Goal: Information Seeking & Learning: Learn about a topic

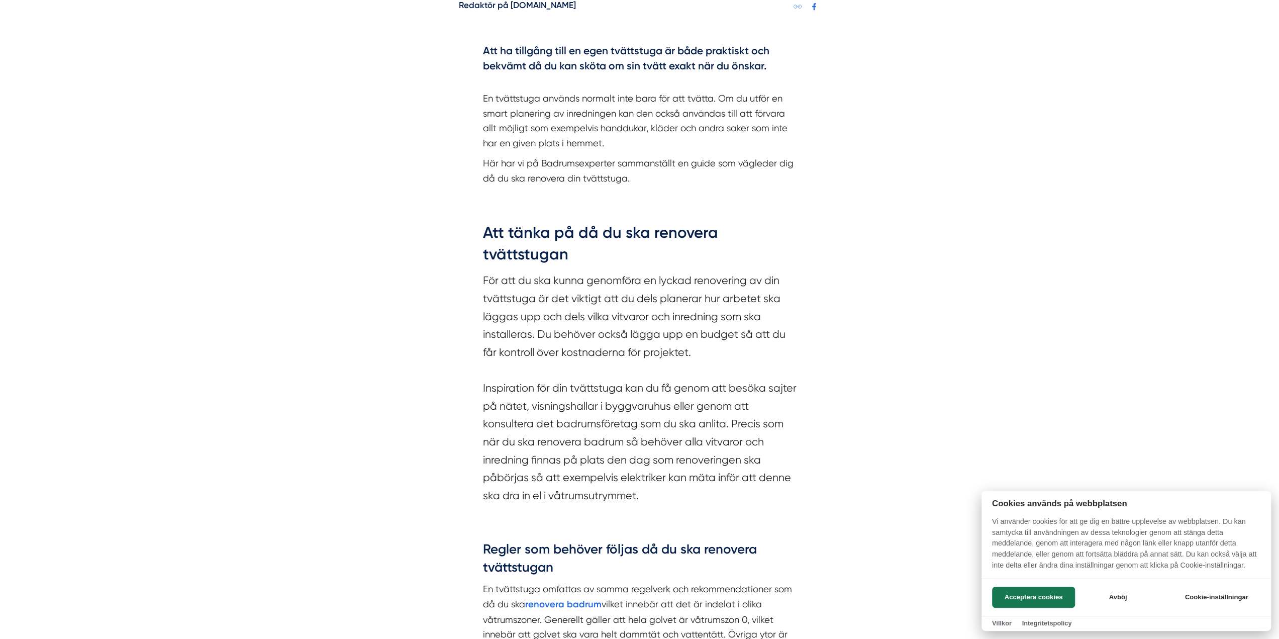
scroll to position [586, 0]
drag, startPoint x: 500, startPoint y: 335, endPoint x: 702, endPoint y: 463, distance: 239.2
click at [702, 463] on div at bounding box center [639, 319] width 1279 height 639
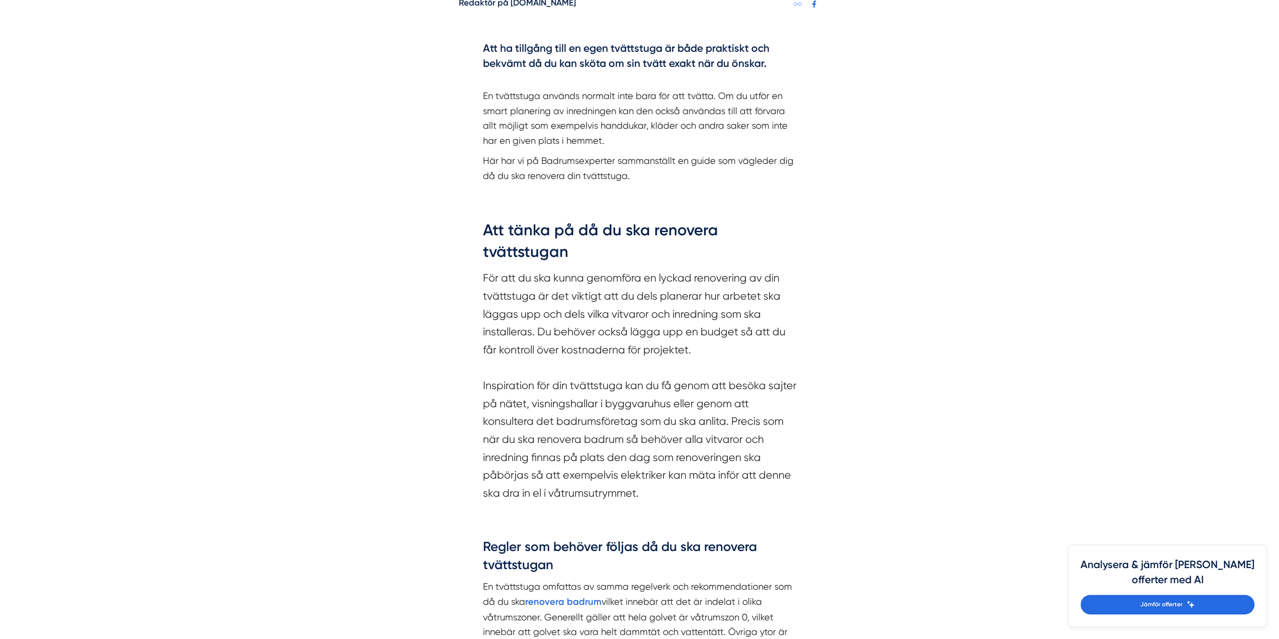
scroll to position [787, 0]
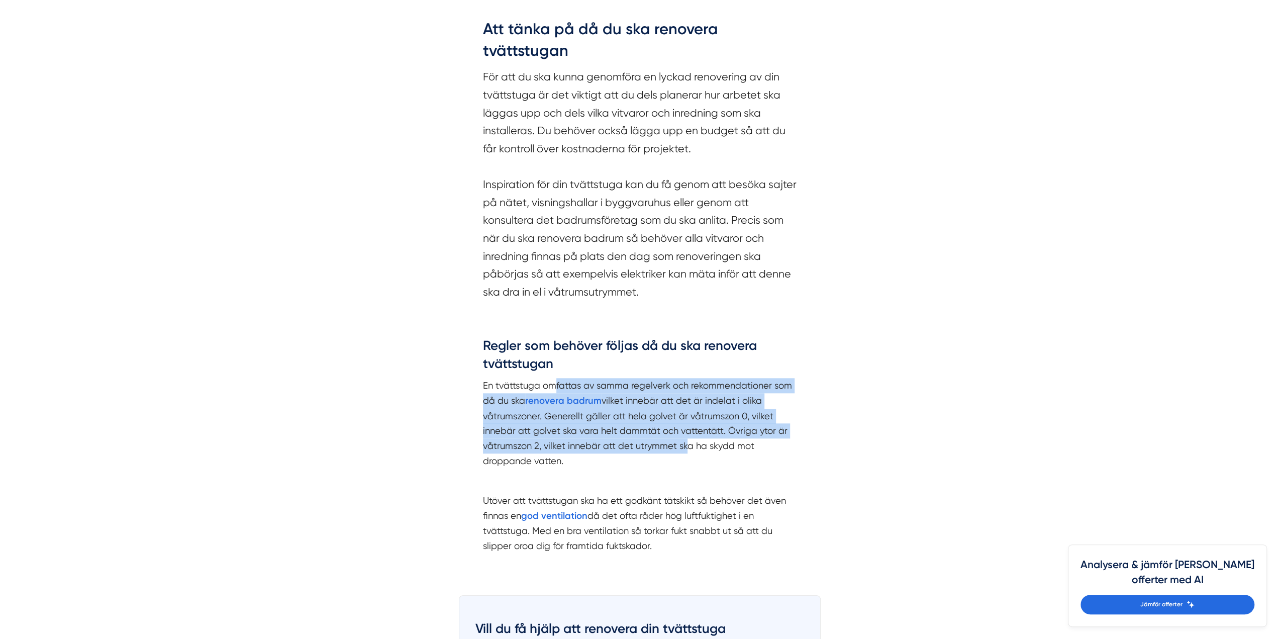
drag, startPoint x: 552, startPoint y: 380, endPoint x: 682, endPoint y: 442, distance: 144.1
click at [682, 442] on p "En tvättstuga omfattas av samma regelverk och rekommendationer som då du ska re…" at bounding box center [640, 423] width 314 height 90
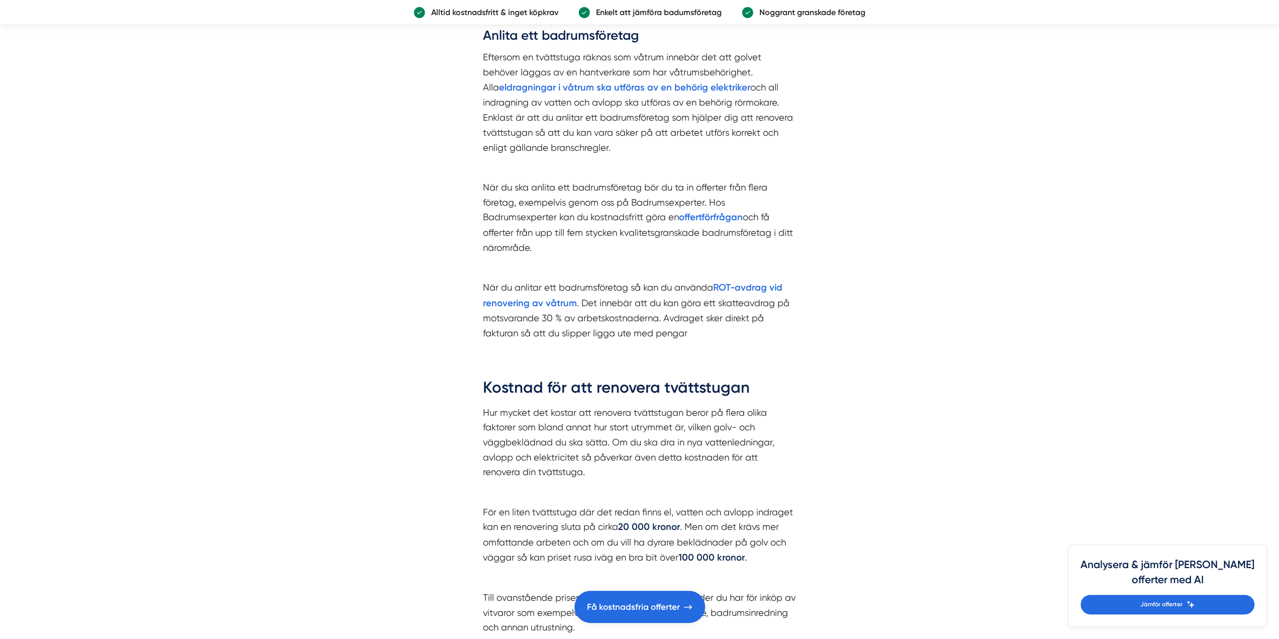
scroll to position [2530, 0]
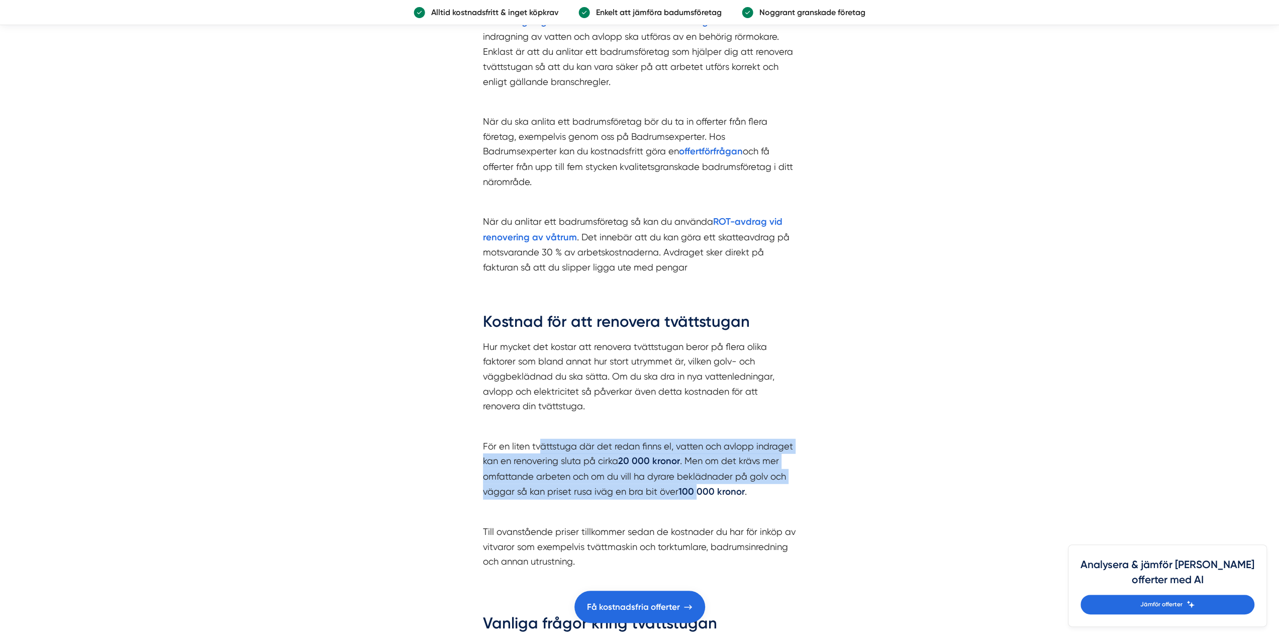
drag, startPoint x: 537, startPoint y: 439, endPoint x: 696, endPoint y: 487, distance: 165.5
click at [696, 487] on p "För en liten tvättstuga där det redan finns el, vatten och avlopp indraget kan …" at bounding box center [640, 469] width 314 height 61
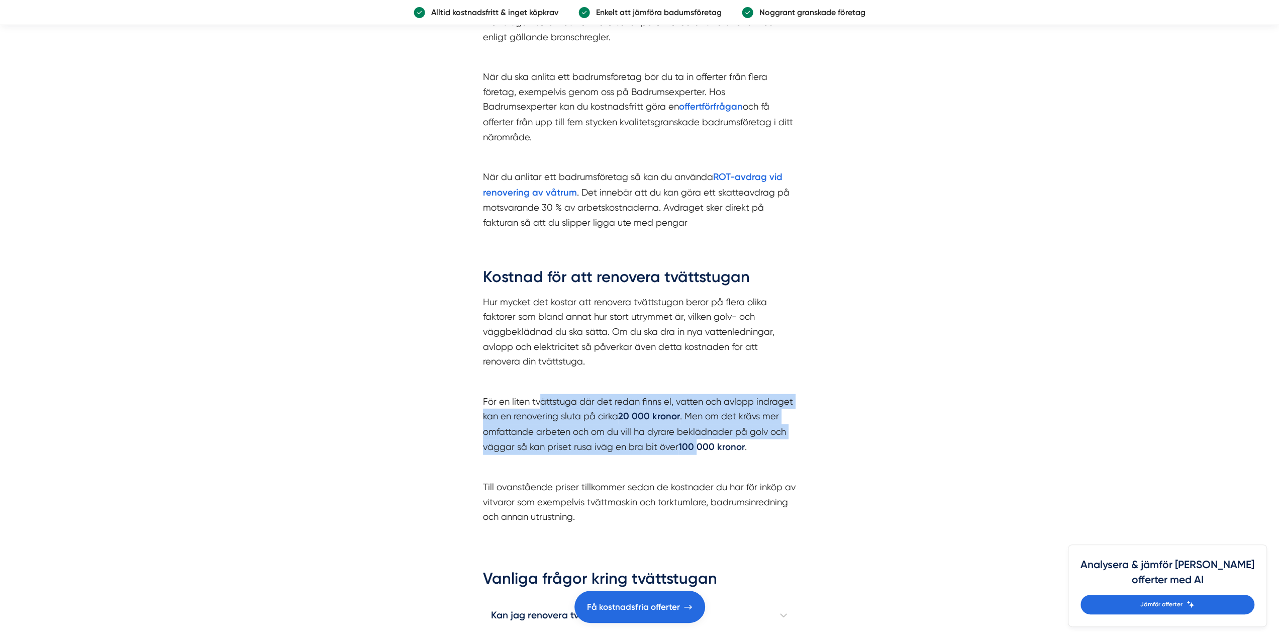
scroll to position [2596, 0]
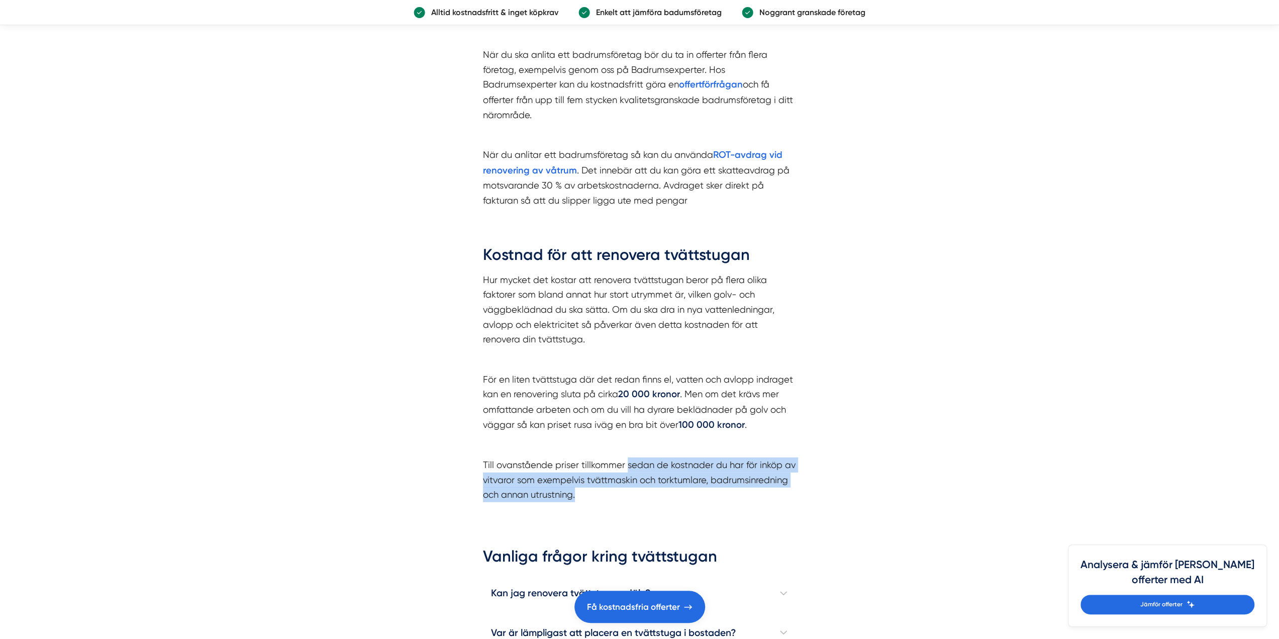
drag, startPoint x: 627, startPoint y: 464, endPoint x: 705, endPoint y: 492, distance: 83.3
click at [705, 492] on p "Till ovanstående priser tillkommer sedan de kostnader du har för inköp av vitva…" at bounding box center [640, 479] width 314 height 45
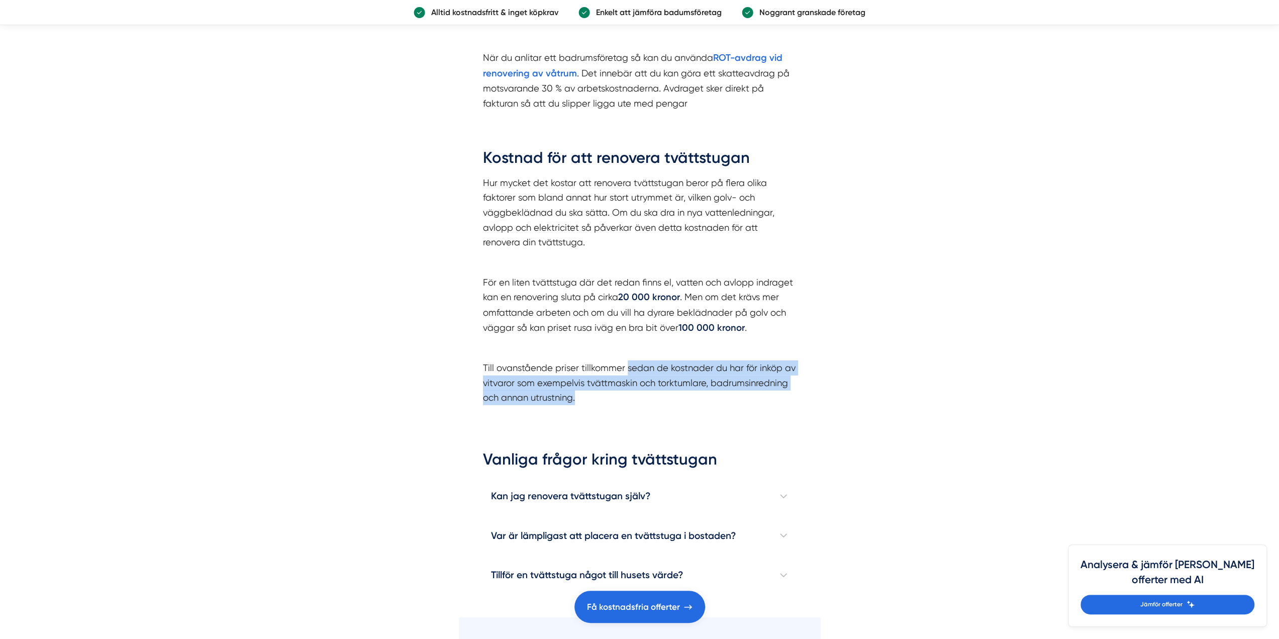
scroll to position [2731, 0]
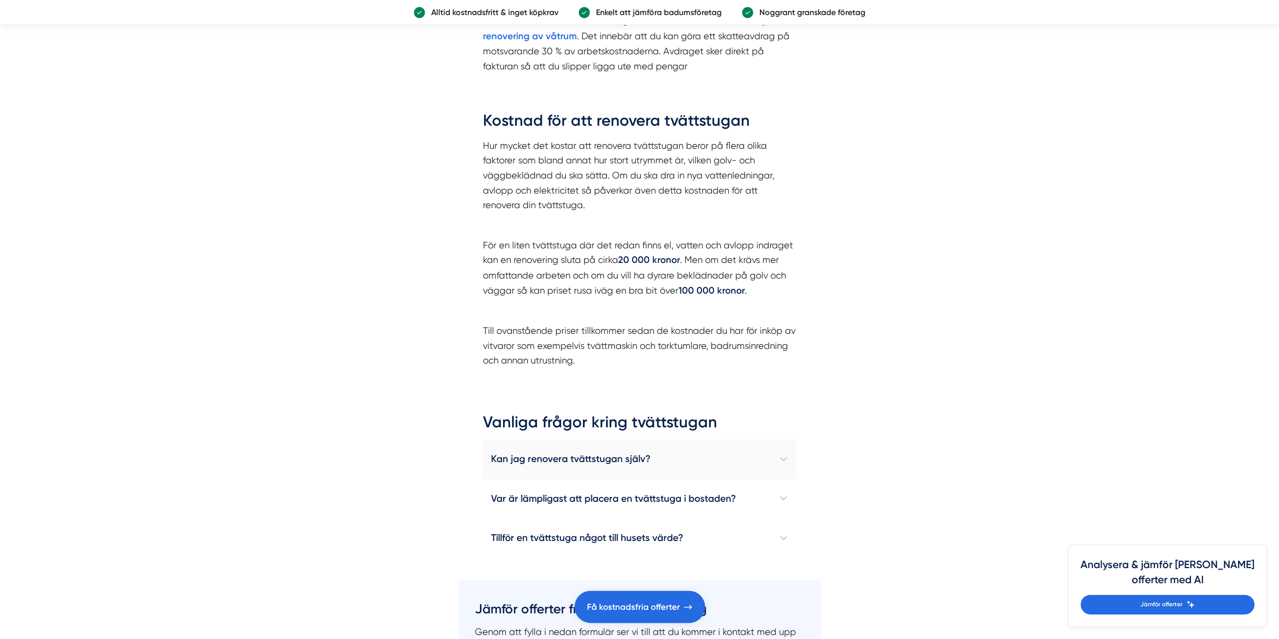
click at [724, 457] on h4 "Kan jag renovera tvättstugan själv?" at bounding box center [640, 458] width 314 height 39
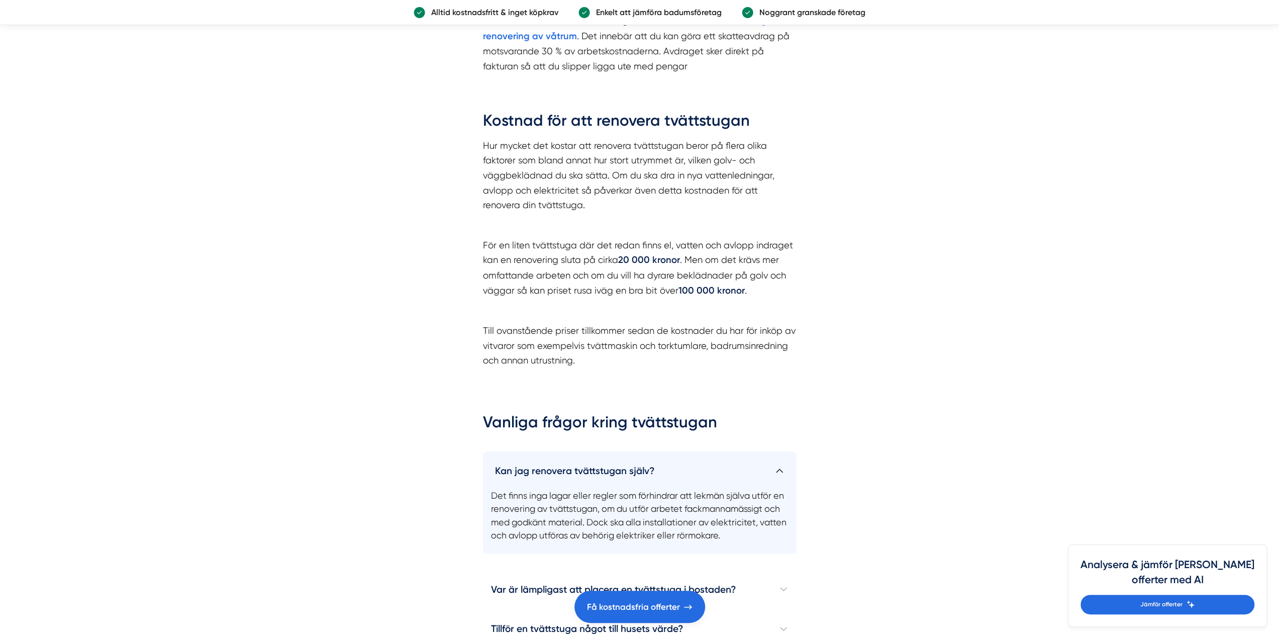
click at [717, 467] on h4 "Kan jag renovera tvättstugan själv?" at bounding box center [640, 466] width 314 height 31
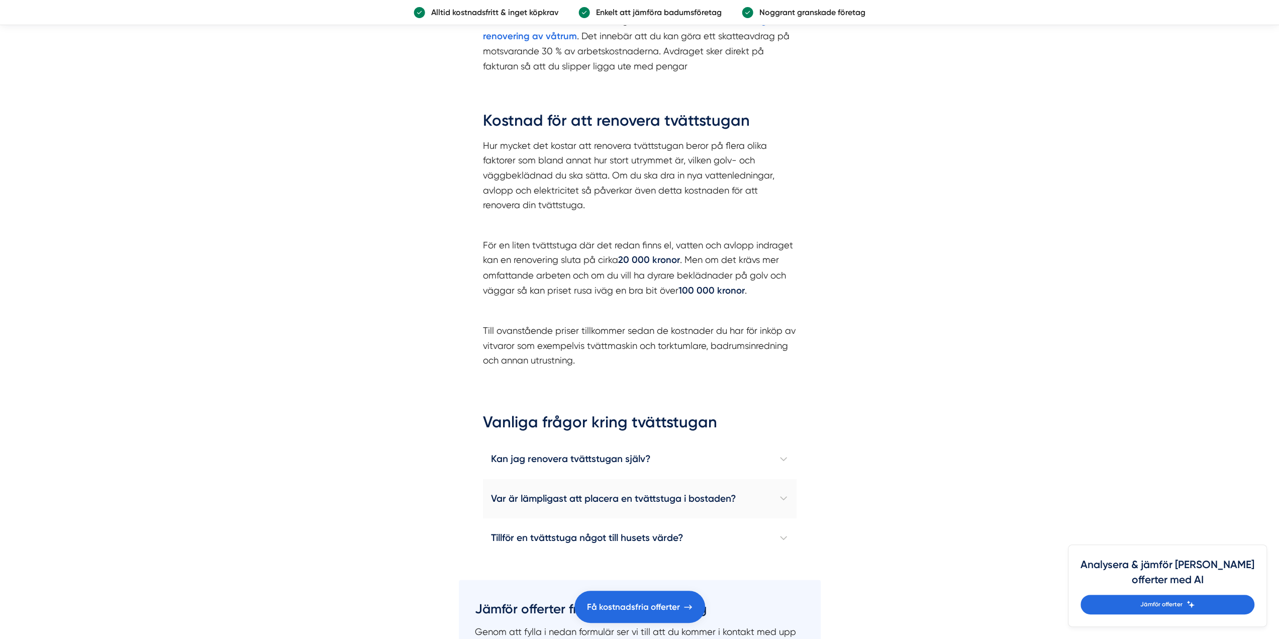
click at [685, 494] on h4 "Var är lämpligast att placera en tvättstuga i bostaden?" at bounding box center [640, 498] width 314 height 39
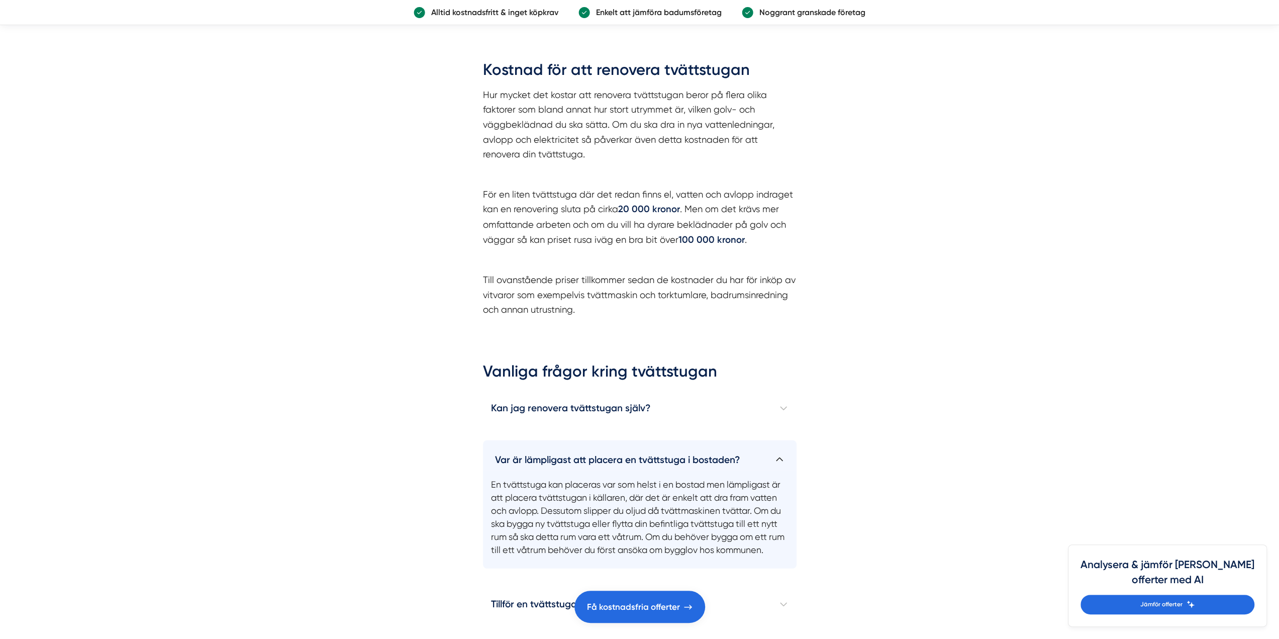
scroll to position [2798, 0]
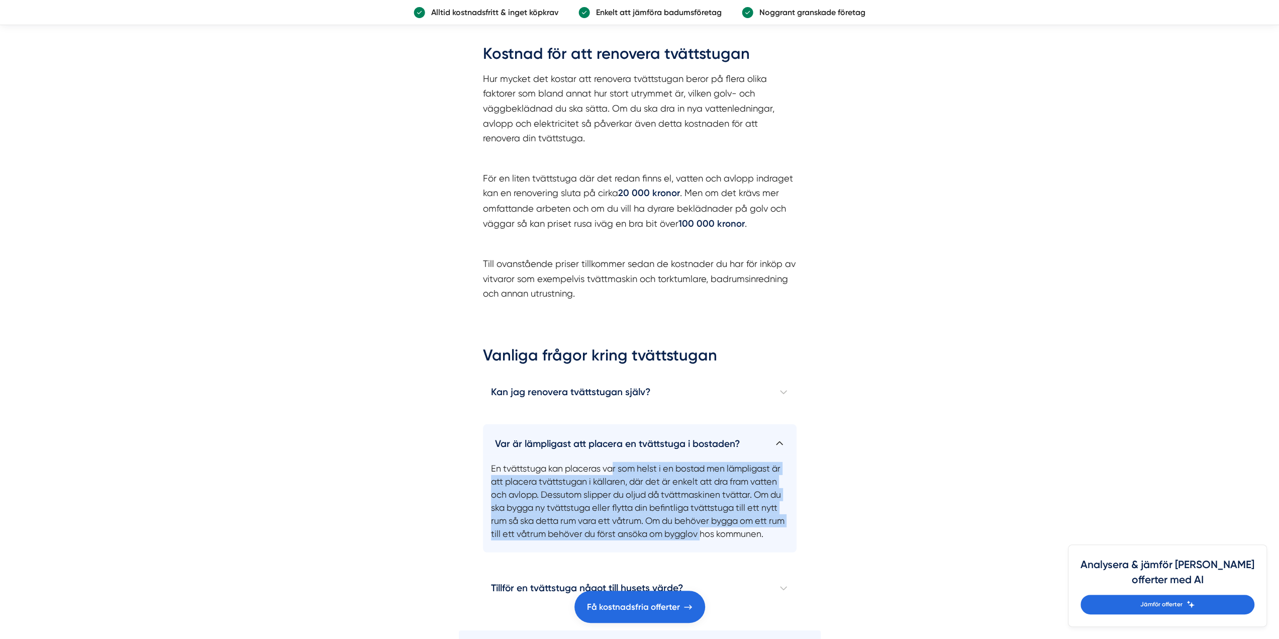
drag, startPoint x: 614, startPoint y: 469, endPoint x: 719, endPoint y: 530, distance: 121.7
click at [719, 530] on p "En tvättstuga kan placeras var som helst i en bostad men lämpligast är att plac…" at bounding box center [640, 504] width 314 height 98
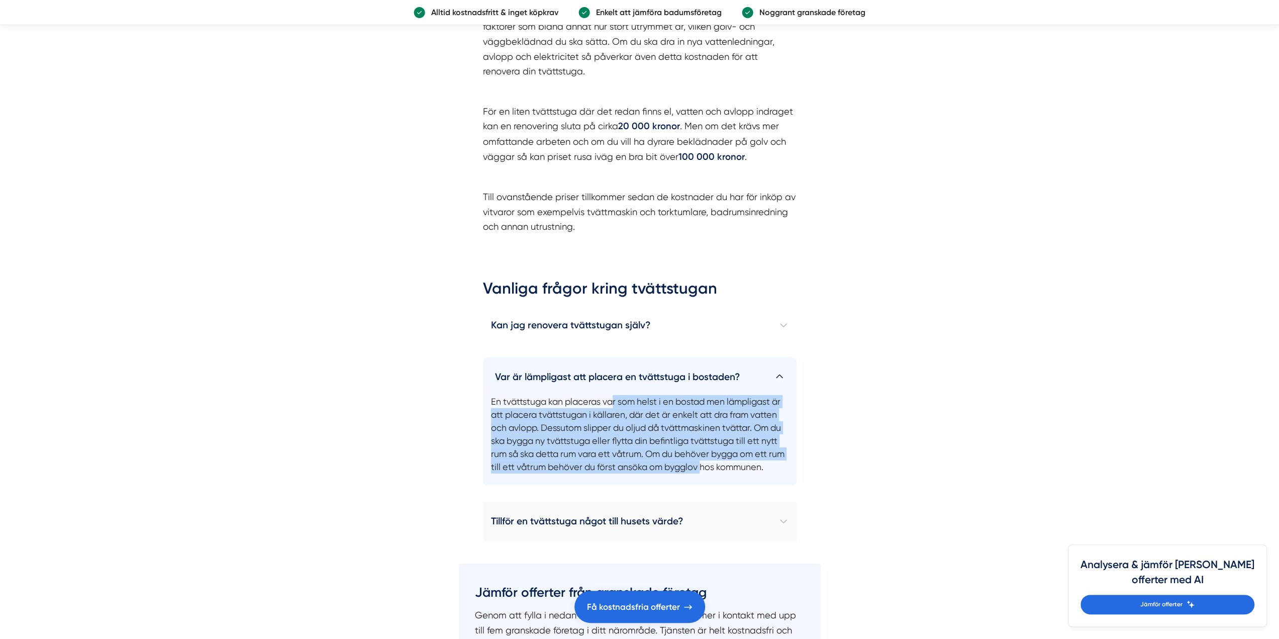
click at [712, 515] on h4 "Tillför en tvättstuga något till husets värde?" at bounding box center [640, 521] width 314 height 39
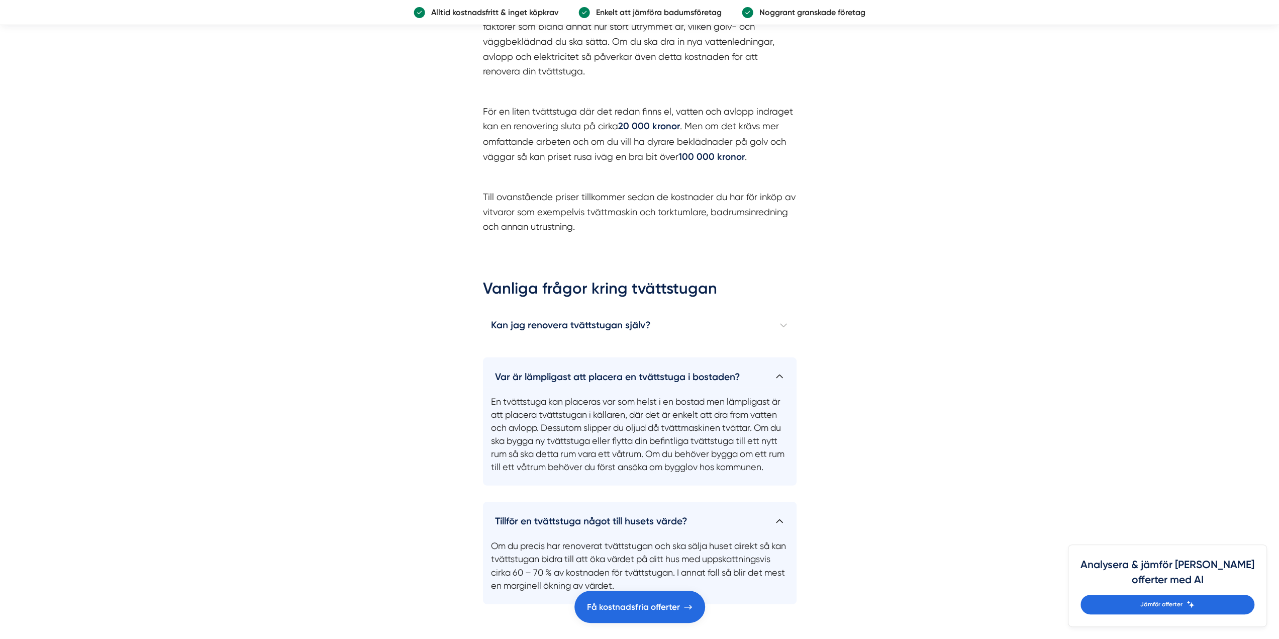
scroll to position [2932, 0]
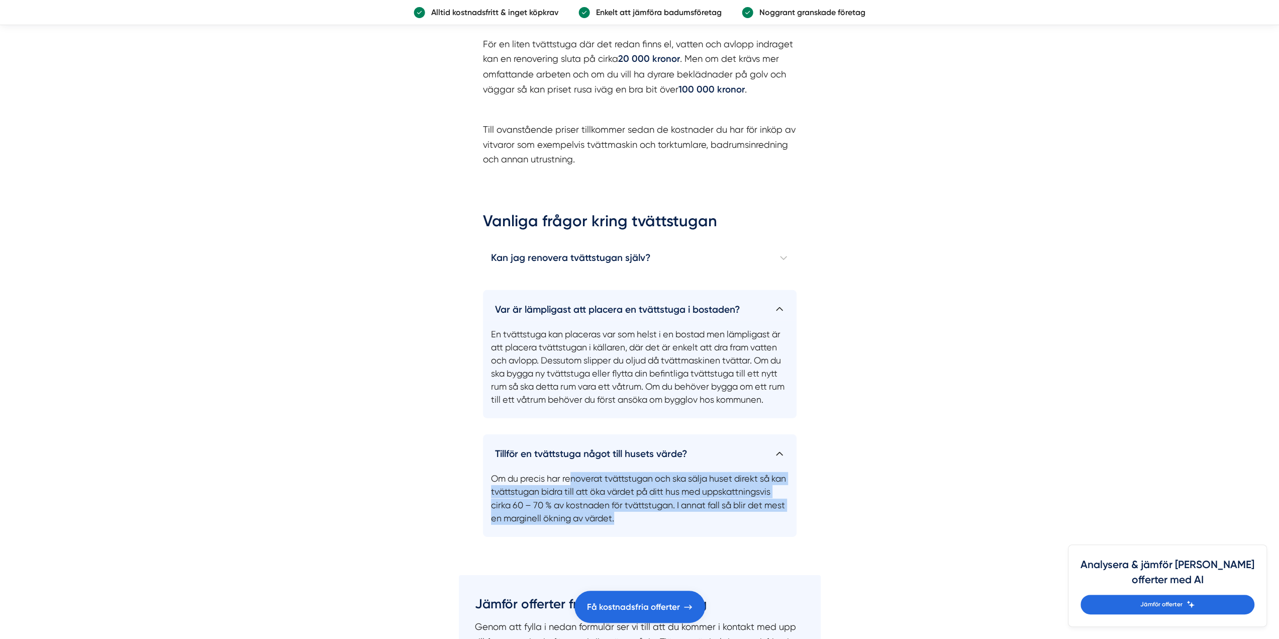
drag, startPoint x: 592, startPoint y: 474, endPoint x: 711, endPoint y: 512, distance: 125.3
click at [711, 512] on p "Om du precis har renoverat tvättstugan och ska sälja huset direkt så kan tvätts…" at bounding box center [640, 500] width 314 height 71
click at [713, 513] on p "Om du precis har renoverat tvättstugan och ska sälja huset direkt så kan tvätts…" at bounding box center [640, 500] width 314 height 71
